Goal: Book appointment/travel/reservation

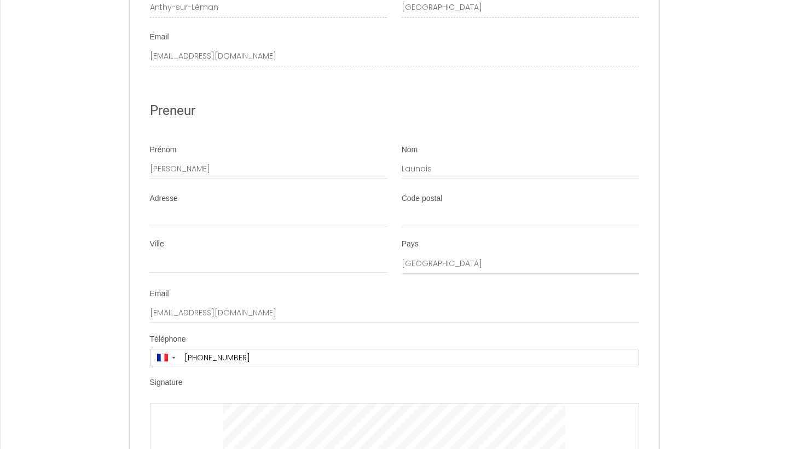
scroll to position [1939, 0]
click at [228, 206] on input "Adresse" at bounding box center [268, 216] width 237 height 20
type input "Vallon de La Folie"
click at [423, 206] on input "Code postal" at bounding box center [519, 216] width 237 height 20
type input "13960"
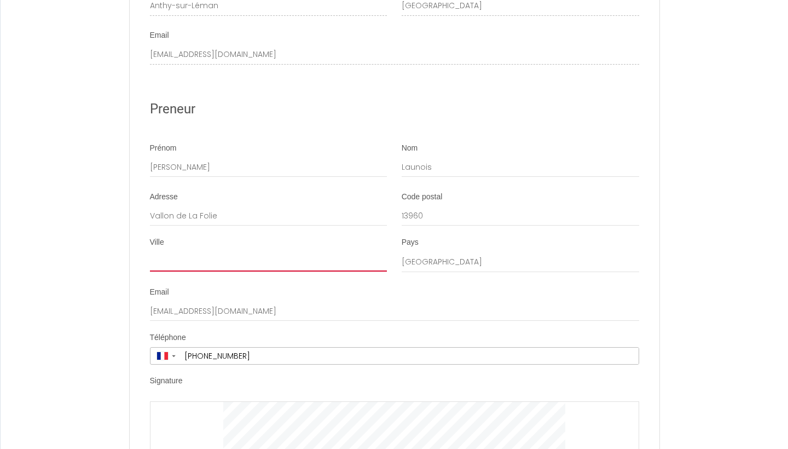
click at [241, 252] on input "Ville" at bounding box center [268, 262] width 237 height 20
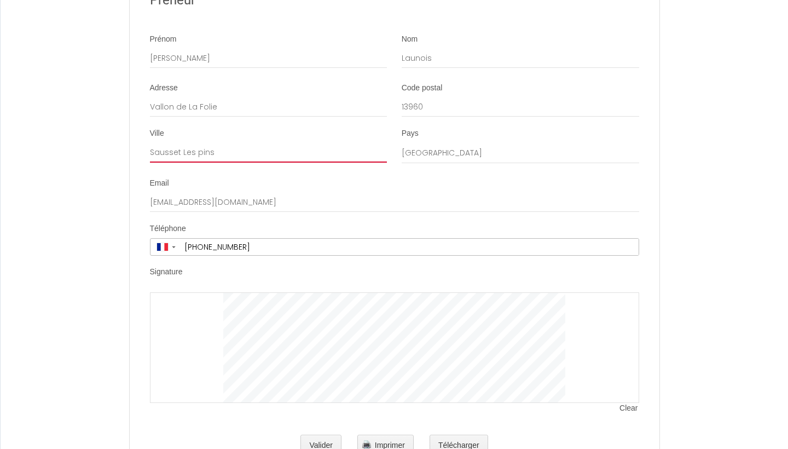
scroll to position [2047, 0]
type input "Sausset Les pins"
click at [394, 441] on span "Imprimer" at bounding box center [390, 445] width 30 height 9
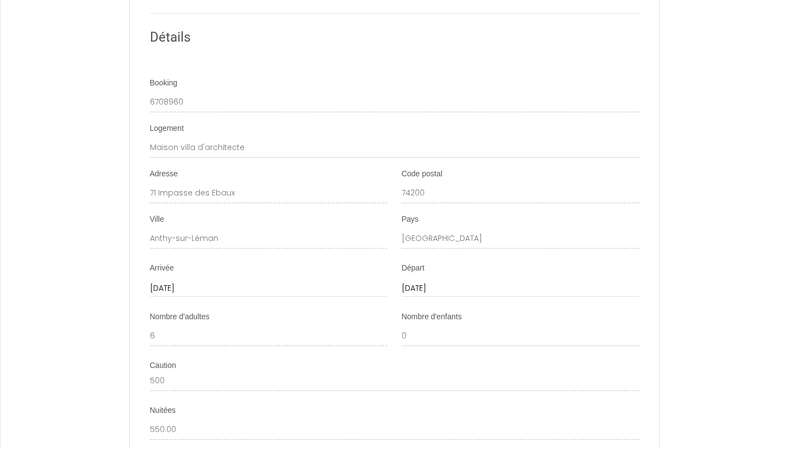
scroll to position [810, 0]
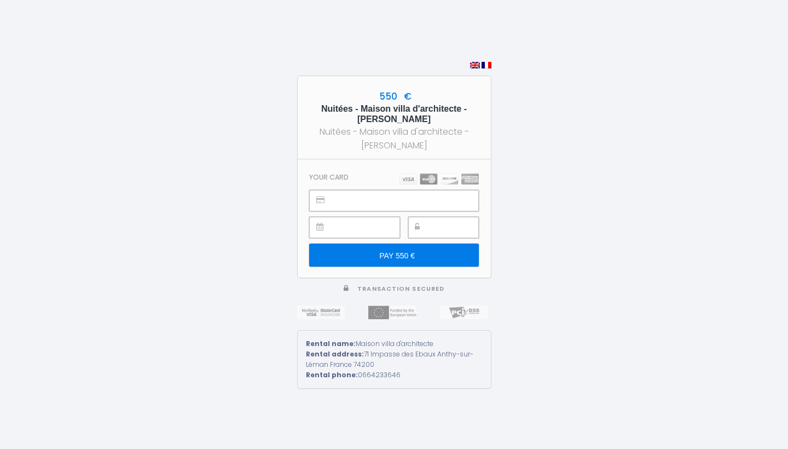
click at [420, 255] on input "PAY 550 €" at bounding box center [393, 254] width 169 height 23
